Goal: Transaction & Acquisition: Book appointment/travel/reservation

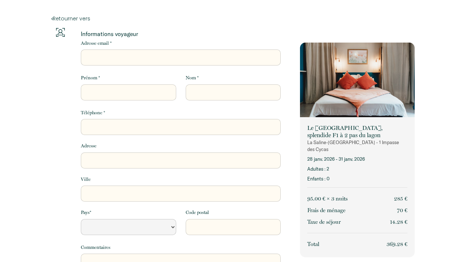
select select "Default select example"
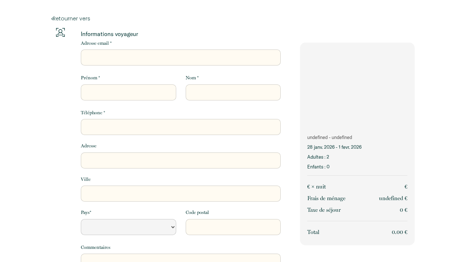
select select "Default select example"
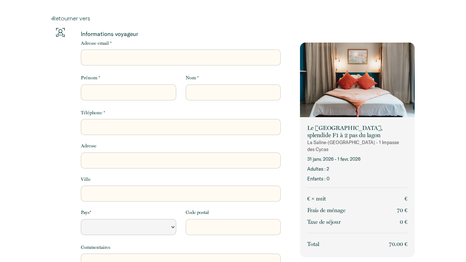
select select "Default select example"
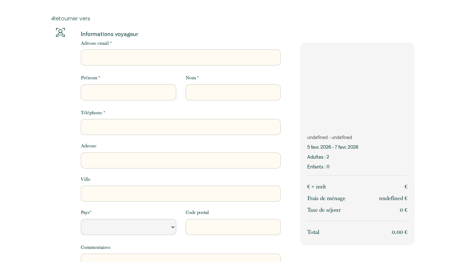
select select "Default select example"
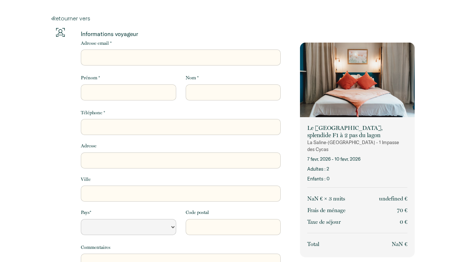
select select "Default select example"
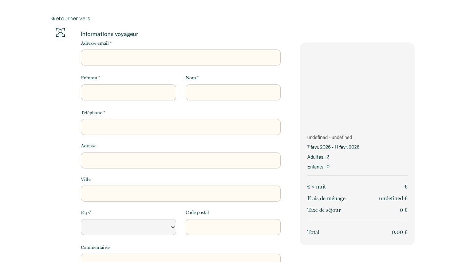
select select "Default select example"
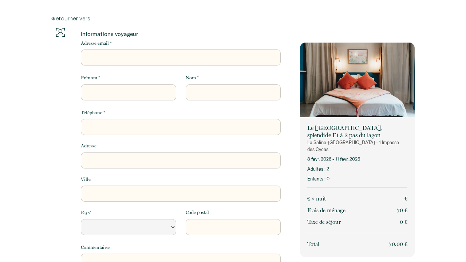
select select "Default select example"
